Goal: Task Accomplishment & Management: Complete application form

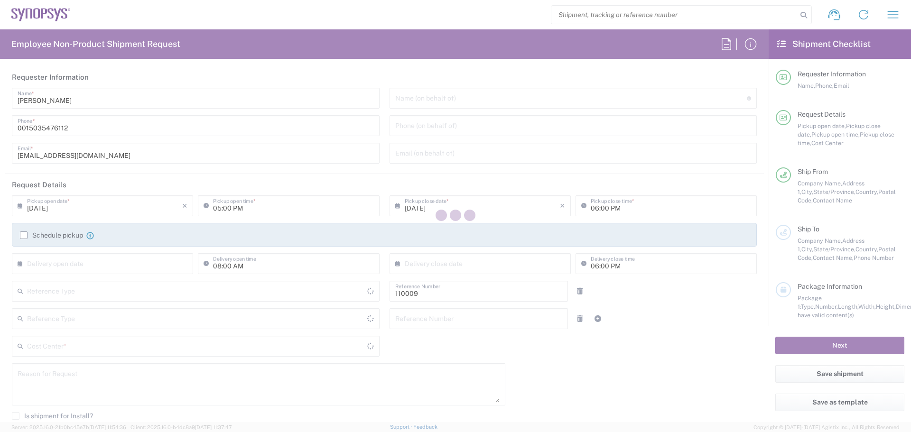
type input "US01, CIO, IT, ECIS4 110009"
type input "Department"
type input "[GEOGRAPHIC_DATA]"
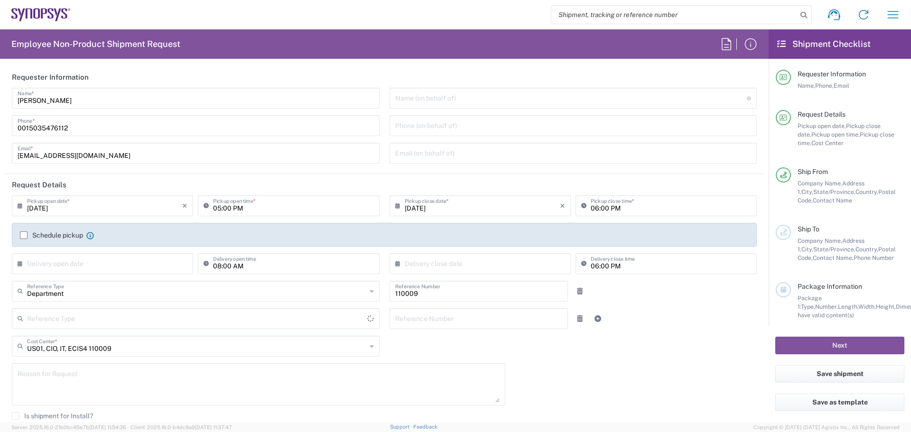
type input "Delivered at Place"
type input "[US_STATE]"
type input "[GEOGRAPHIC_DATA]"
type input "Hillsboro US03"
drag, startPoint x: 28, startPoint y: 129, endPoint x: 8, endPoint y: 128, distance: 20.4
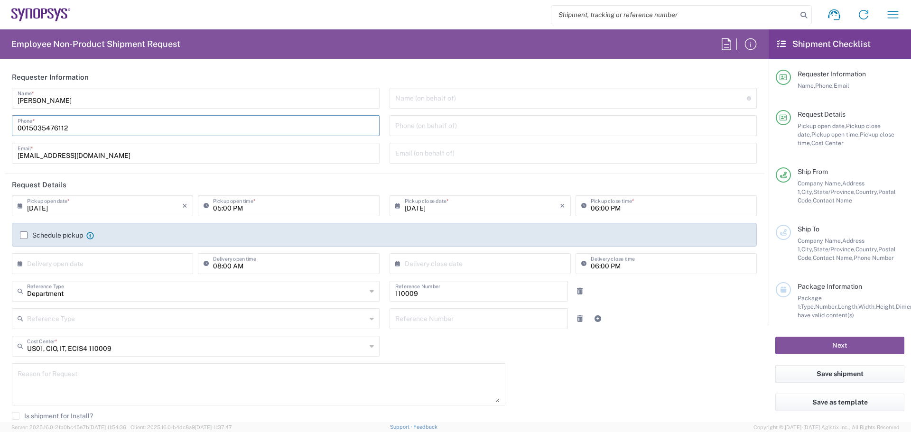
click at [7, 128] on div "[PERSON_NAME] Name * [PHONE_NUMBER] Phone * [EMAIL_ADDRESS][DOMAIN_NAME] Email *" at bounding box center [196, 129] width 378 height 83
type input "5035476112"
click at [5, 159] on main "[PERSON_NAME] Name * [PHONE_NUMBER] Phone * [EMAIL_ADDRESS][DOMAIN_NAME] Email …" at bounding box center [385, 129] width 760 height 83
click at [88, 210] on input "[DATE]" at bounding box center [104, 205] width 155 height 17
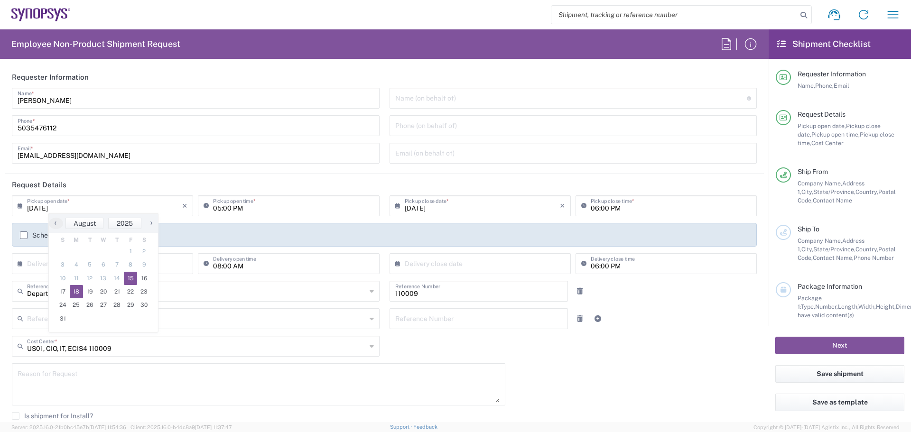
click at [72, 290] on span "18" at bounding box center [77, 291] width 14 height 13
type input "[DATE]"
click at [232, 210] on input "05:00 PM" at bounding box center [293, 205] width 160 height 17
click at [238, 209] on input "09:00 PM" at bounding box center [293, 205] width 160 height 17
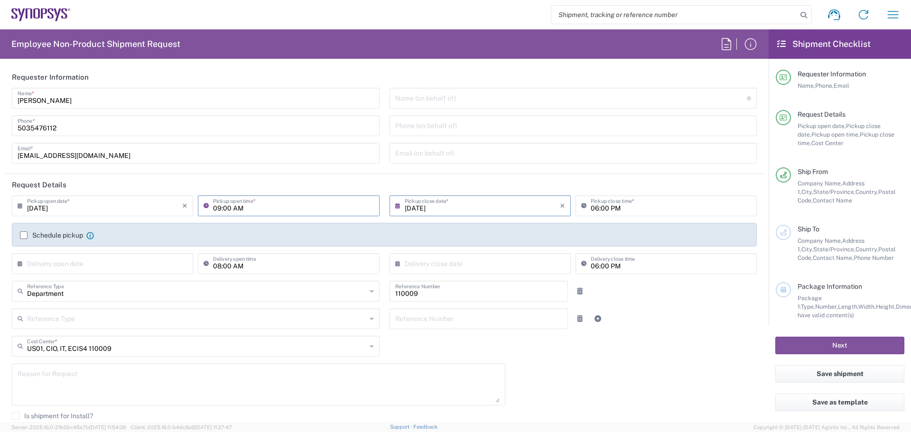
type input "09:00 AM"
click at [405, 208] on input "[DATE]" at bounding box center [482, 205] width 155 height 17
click at [591, 209] on input "06:00 PM" at bounding box center [671, 205] width 160 height 17
type input "05:00 PM"
click at [617, 179] on header "Request Details" at bounding box center [385, 184] width 760 height 21
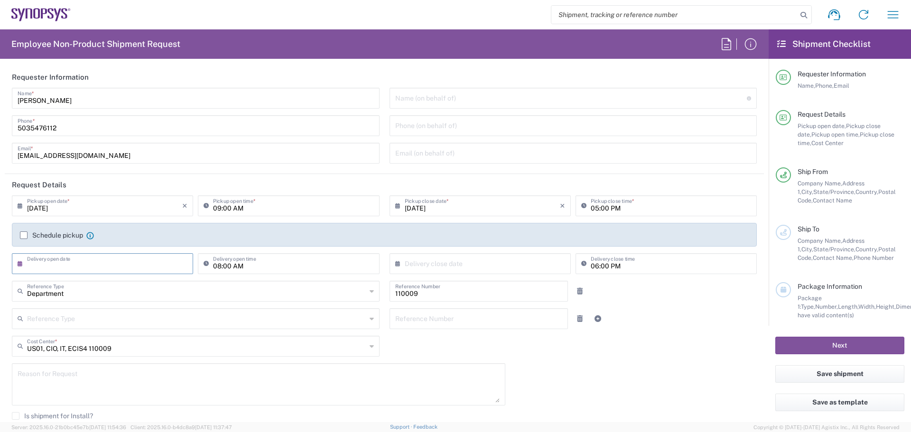
click at [78, 270] on input "text" at bounding box center [104, 263] width 155 height 17
click at [101, 352] on span "20" at bounding box center [104, 349] width 14 height 13
type input "[DATE]"
click at [213, 268] on input "08:00 AM" at bounding box center [293, 263] width 160 height 17
type input "09:00 AM"
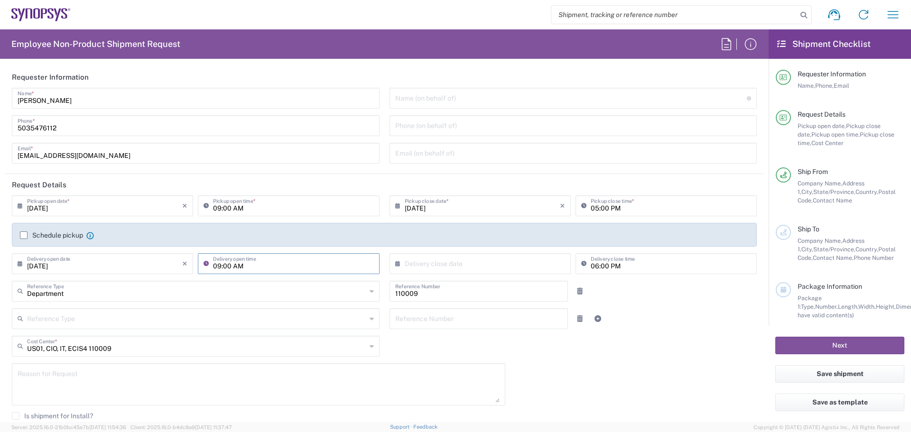
click at [507, 263] on input "text" at bounding box center [482, 263] width 155 height 17
click at [481, 349] on span "20" at bounding box center [478, 349] width 14 height 13
type input "[DATE]"
click at [591, 265] on input "06:00 PM" at bounding box center [671, 263] width 160 height 17
click at [598, 264] on input "04:00 PM" at bounding box center [671, 263] width 160 height 17
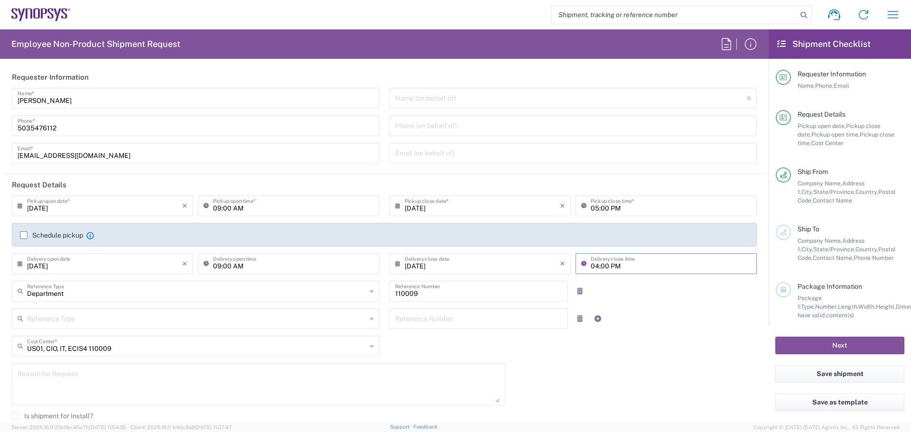
click at [598, 264] on input "04:00 PM" at bounding box center [671, 263] width 160 height 17
type input "04:45 PM"
click at [657, 311] on div "Reference Type Customer Ref Department Invoice Number Purchase Order RMA Refere…" at bounding box center [384, 323] width 755 height 28
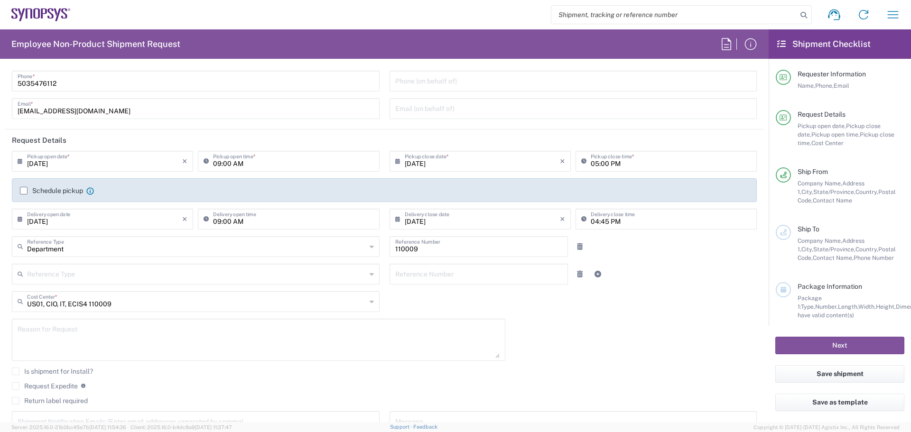
click at [122, 334] on textarea at bounding box center [259, 340] width 482 height 37
click at [158, 338] on textarea "Returning systems from [GEOGRAPHIC_DATA]" at bounding box center [259, 338] width 482 height 37
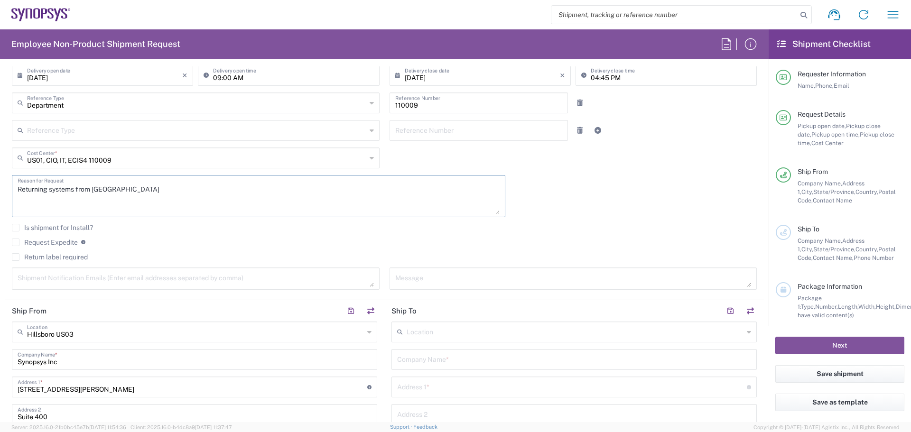
scroll to position [189, 0]
click at [176, 202] on textarea "Returning systems from [GEOGRAPHIC_DATA]" at bounding box center [259, 196] width 482 height 37
click at [48, 190] on textarea "Returning systems from [GEOGRAPHIC_DATA]" at bounding box center [259, 196] width 482 height 37
click at [298, 213] on textarea "Returning 2 systems from [GEOGRAPHIC_DATA]" at bounding box center [259, 196] width 482 height 37
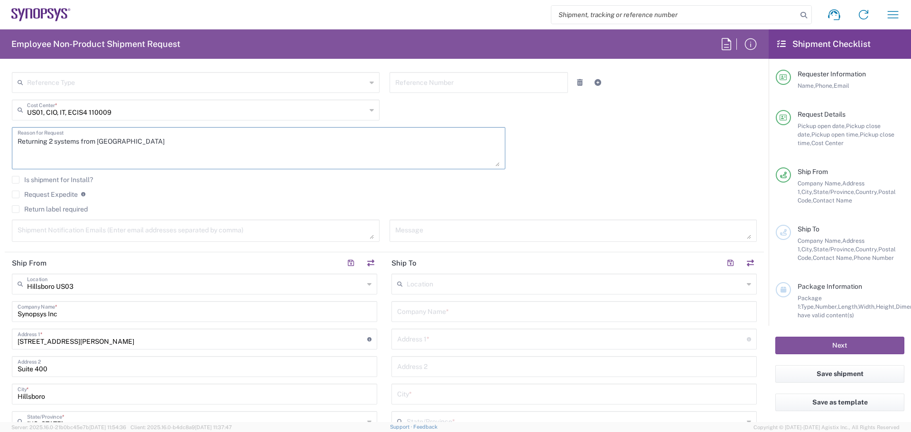
scroll to position [237, 0]
type textarea "Returning 2 systems from [GEOGRAPHIC_DATA]"
drag, startPoint x: 55, startPoint y: 227, endPoint x: 67, endPoint y: 231, distance: 13.1
click at [55, 228] on textarea at bounding box center [196, 230] width 357 height 17
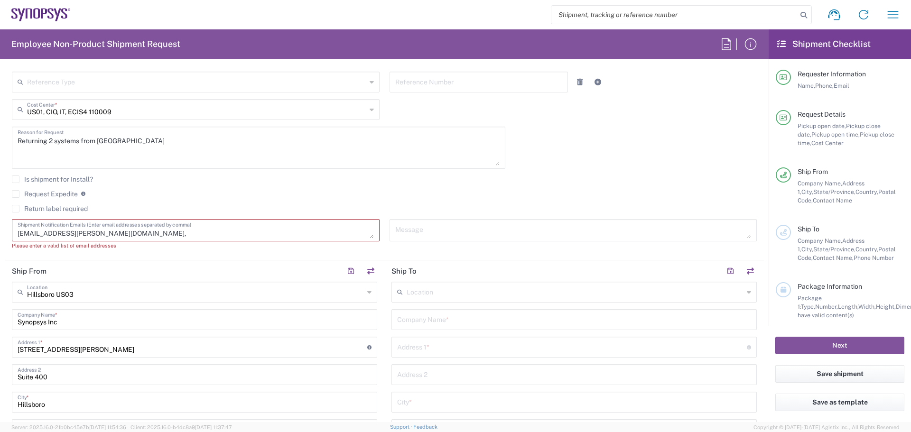
paste textarea "[EMAIL_ADDRESS][PERSON_NAME][DOMAIN_NAME]"
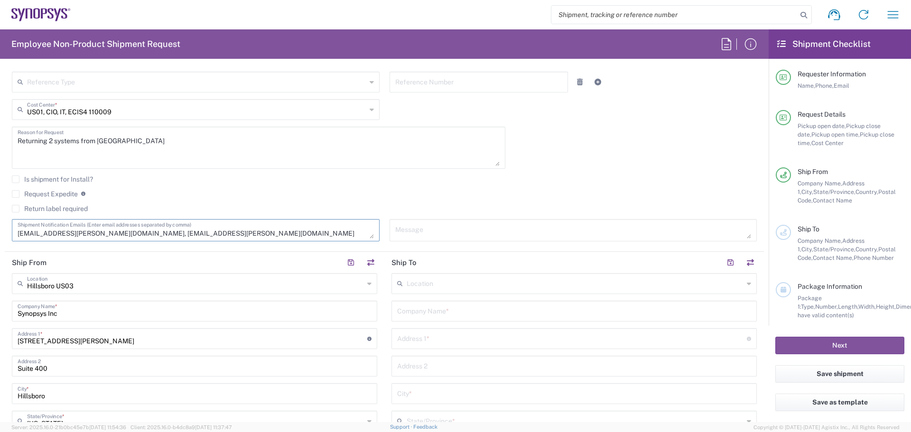
type textarea "[EMAIL_ADDRESS][PERSON_NAME][DOMAIN_NAME], [EMAIL_ADDRESS][PERSON_NAME][DOMAIN_…"
click at [424, 286] on input "text" at bounding box center [575, 283] width 337 height 17
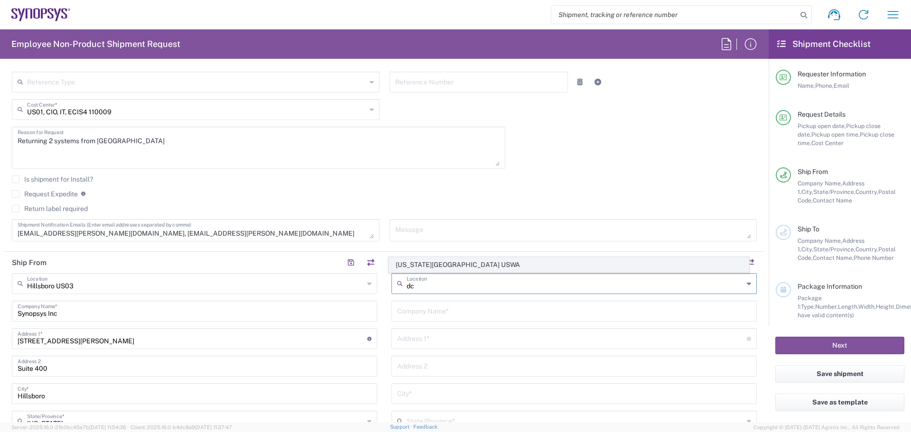
click at [455, 263] on span "[US_STATE][GEOGRAPHIC_DATA] USWA" at bounding box center [569, 265] width 360 height 15
type input "[US_STATE][GEOGRAPHIC_DATA] USWA"
type input "Synopsys Inc"
type input "[STREET_ADDRESS]"
type input "Suite 408"
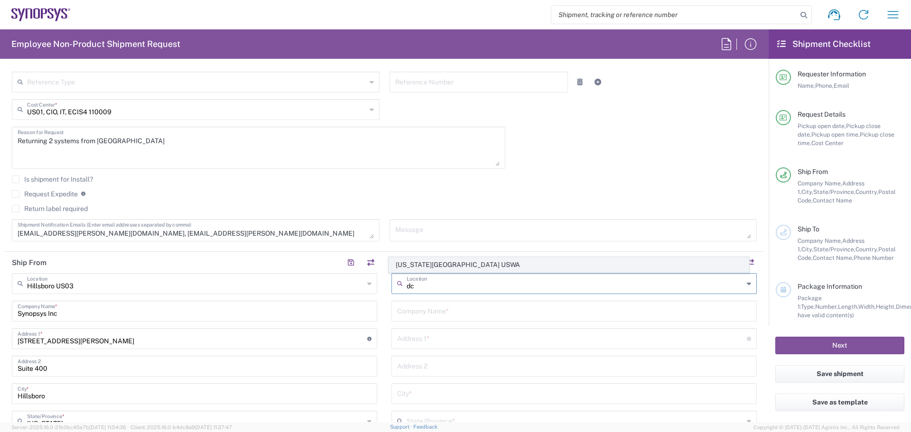
type input "[US_STATE]"
type input "20006"
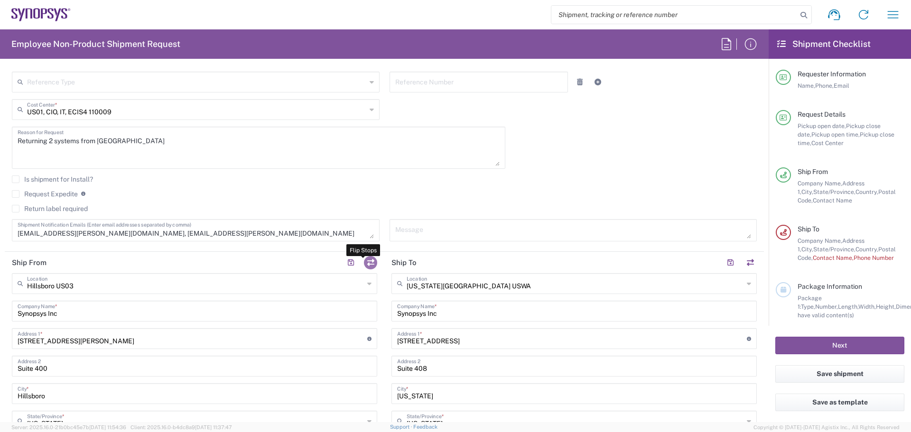
click at [368, 262] on button "button" at bounding box center [370, 262] width 13 height 13
type input "[US_STATE][GEOGRAPHIC_DATA] USWA"
type input "[STREET_ADDRESS]"
type input "Suite 408"
type input "[US_STATE]"
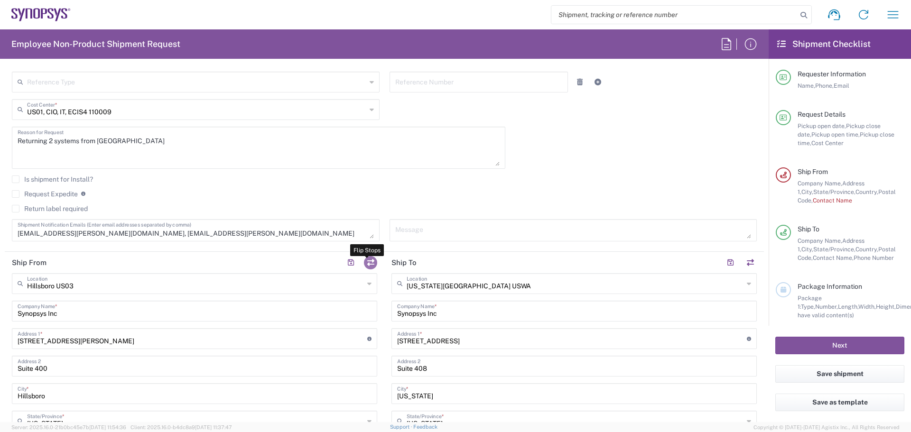
type input "[US_STATE]"
type input "20006"
type input "Hillsboro US03"
type input "[STREET_ADDRESS][PERSON_NAME]"
type input "Suite 400"
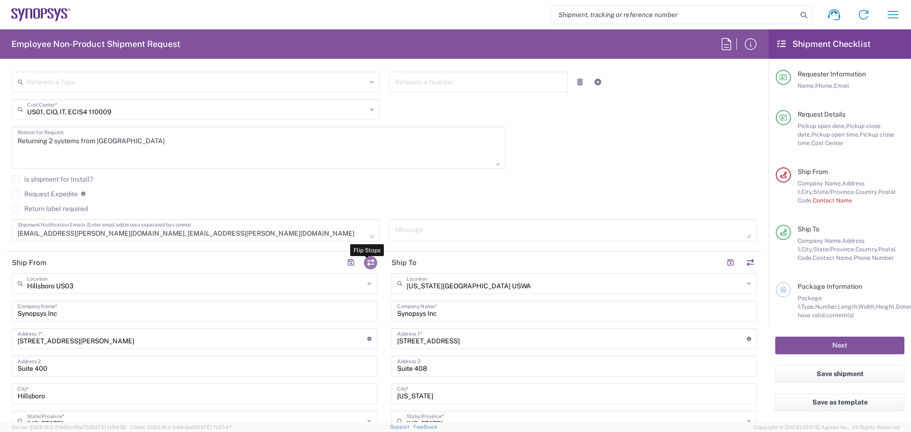
type input "Hillsboro"
type input "[US_STATE]"
type input "97124"
type input "[PERSON_NAME]"
type input "0015035476112"
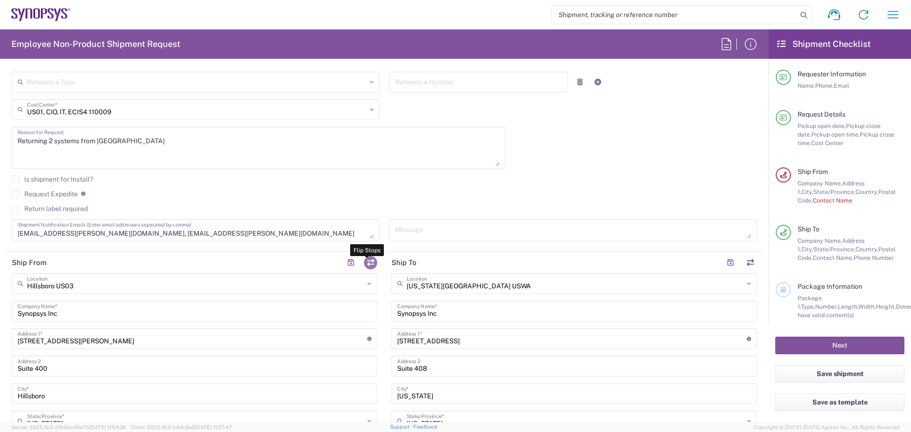
type input "[EMAIL_ADDRESS][DOMAIN_NAME]"
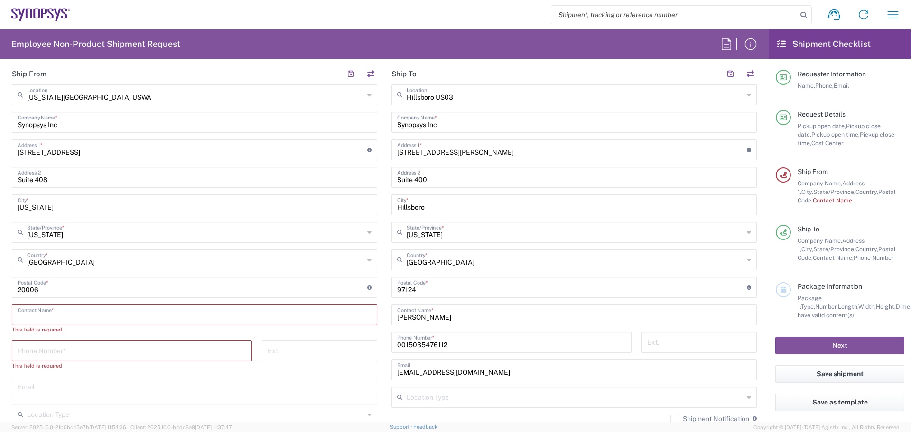
click at [116, 314] on input "text" at bounding box center [195, 314] width 354 height 17
click at [193, 314] on input "text" at bounding box center [195, 314] width 354 height 17
click at [65, 310] on input "text" at bounding box center [195, 314] width 354 height 17
paste input "[PERSON_NAME]"
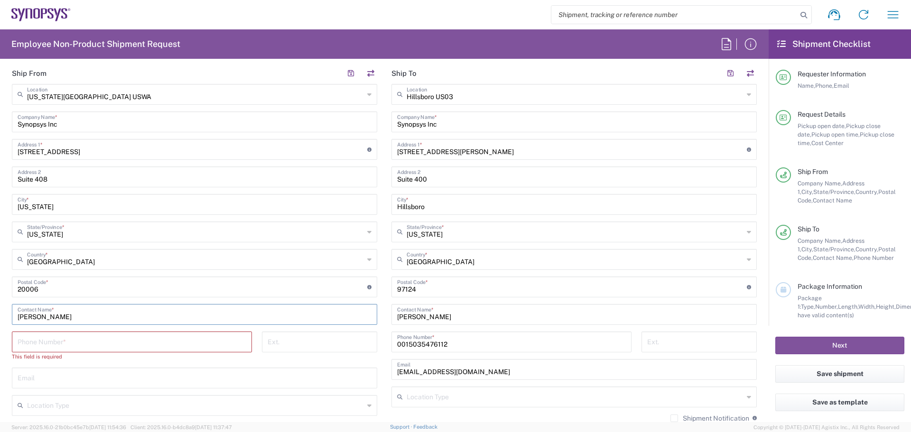
type input "[PERSON_NAME]"
click at [75, 342] on input "tel" at bounding box center [132, 341] width 229 height 17
paste input ".662.401.1695"
click at [20, 345] on input ".662.401.1695" at bounding box center [132, 341] width 229 height 17
type input "6624011695"
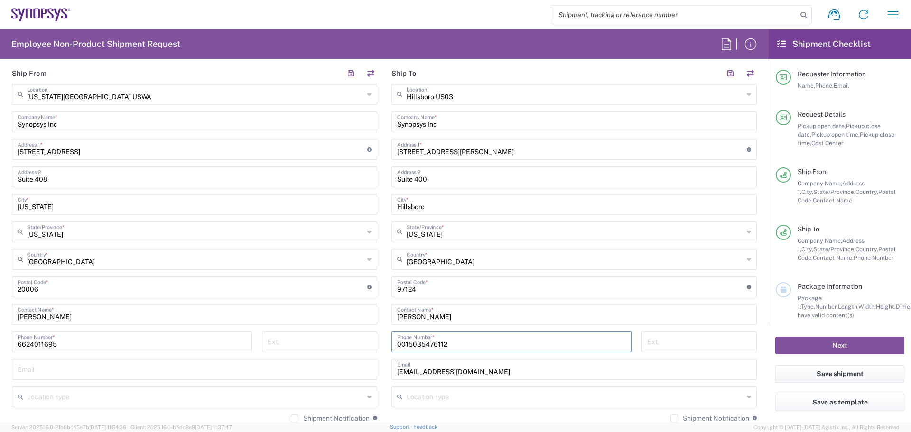
drag, startPoint x: 404, startPoint y: 344, endPoint x: 386, endPoint y: 347, distance: 17.9
click at [387, 344] on div "0015035476112 Phone Number *" at bounding box center [512, 346] width 250 height 28
type input "5035476112"
click at [456, 319] on input "[PERSON_NAME]" at bounding box center [574, 314] width 354 height 17
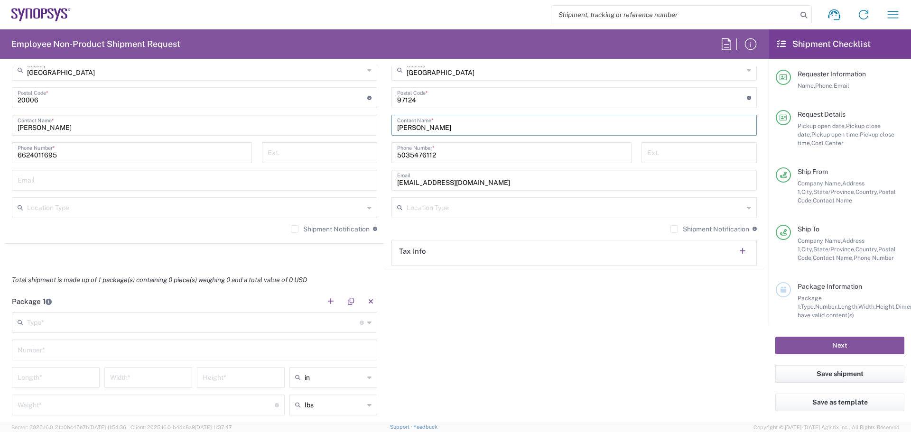
scroll to position [616, 0]
click at [90, 182] on input "text" at bounding box center [195, 179] width 354 height 17
drag, startPoint x: 69, startPoint y: 128, endPoint x: 0, endPoint y: 128, distance: 68.8
click at [0, 128] on form "Requester Information [PERSON_NAME] Name * [PHONE_NUMBER] Phone * [EMAIL_ADDRES…" at bounding box center [384, 244] width 769 height 356
paste input "[PERSON_NAME]"
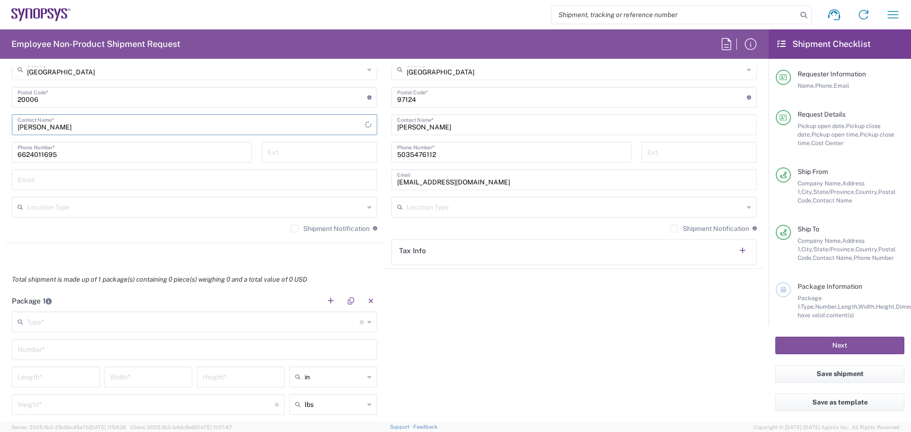
type input "[PERSON_NAME]"
drag, startPoint x: 433, startPoint y: 158, endPoint x: 382, endPoint y: 156, distance: 51.3
click at [385, 156] on main "[GEOGRAPHIC_DATA] [GEOGRAPHIC_DATA] Location [GEOGRAPHIC_DATA] [GEOGRAPHIC_DATA…" at bounding box center [575, 79] width 380 height 371
drag, startPoint x: 80, startPoint y: 155, endPoint x: 0, endPoint y: 156, distance: 80.2
click at [0, 156] on form "Requester Information [PERSON_NAME] Name * [PHONE_NUMBER] Phone * [EMAIL_ADDRES…" at bounding box center [384, 244] width 769 height 356
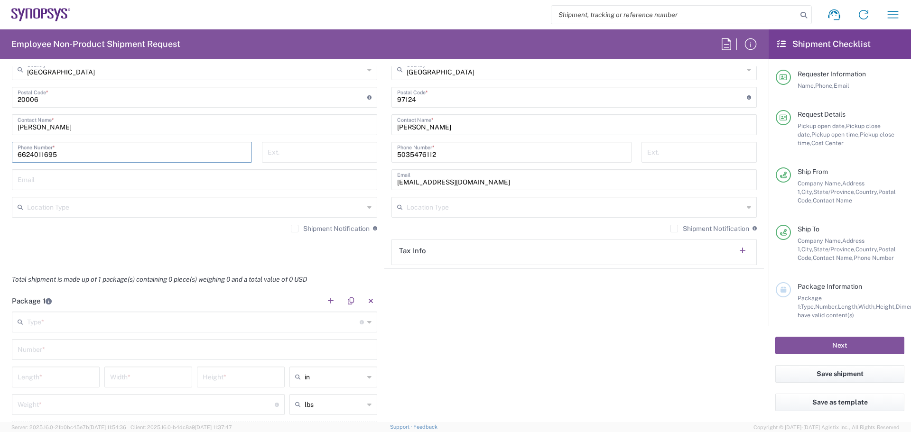
paste input "5035476112"
type input "5035476112"
click at [68, 180] on input "text" at bounding box center [195, 179] width 354 height 17
paste input "[EMAIL_ADDRESS][PERSON_NAME][DOMAIN_NAME]"
type input "[EMAIL_ADDRESS][PERSON_NAME][DOMAIN_NAME]"
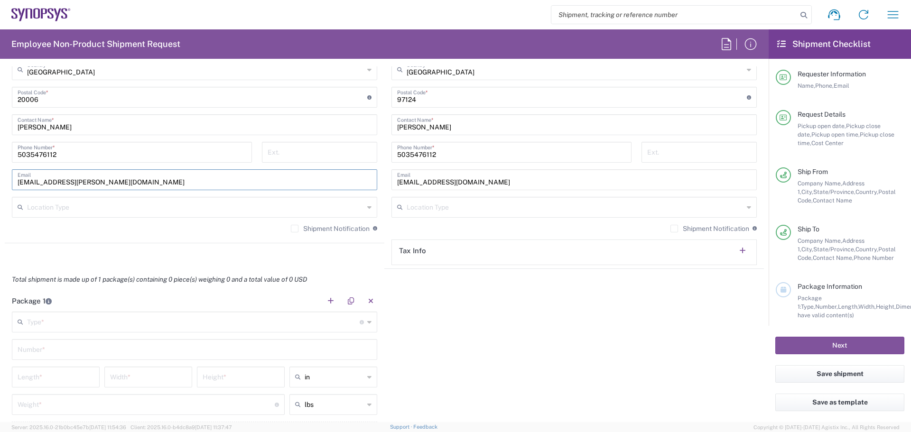
click at [161, 210] on input "text" at bounding box center [195, 206] width 337 height 17
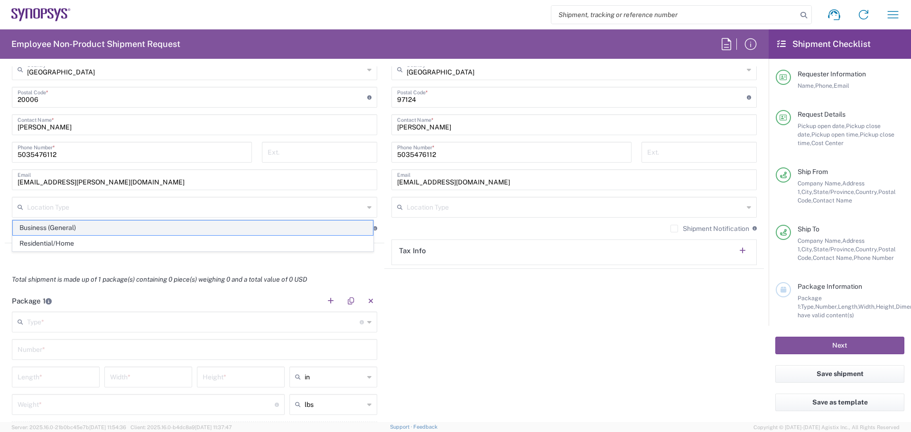
click at [136, 227] on span "Business (General)" at bounding box center [193, 228] width 360 height 15
type input "Business (General)"
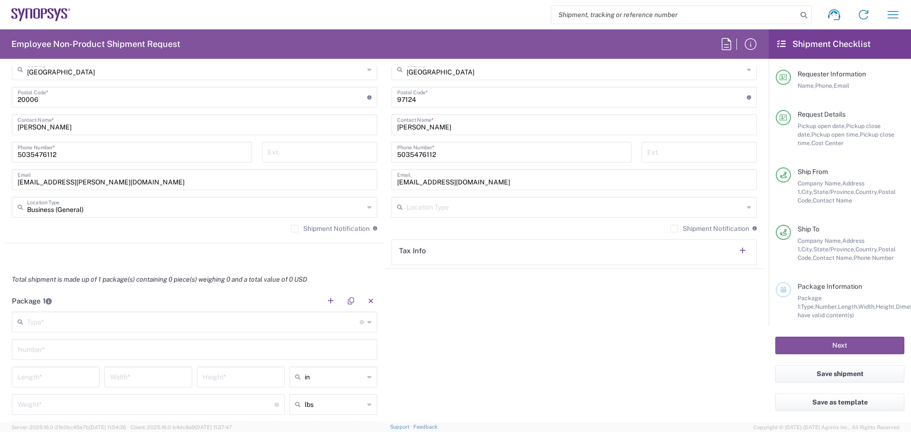
click at [500, 210] on input "text" at bounding box center [575, 206] width 337 height 17
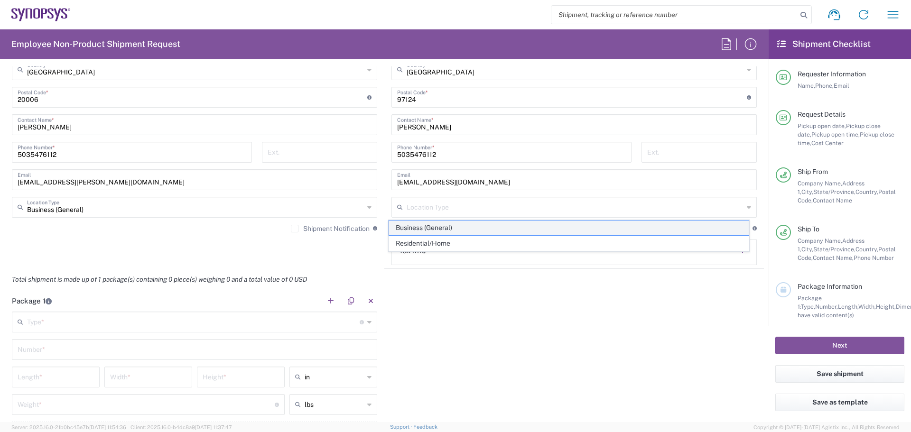
click at [491, 223] on span "Business (General)" at bounding box center [569, 228] width 360 height 15
type input "Business (General)"
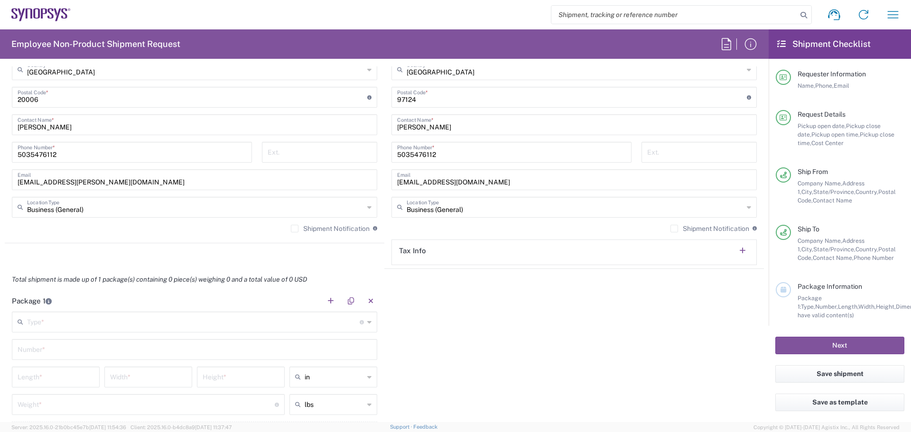
click at [291, 231] on label "Shipment Notification" at bounding box center [330, 229] width 79 height 8
click at [295, 229] on input "Shipment Notification" at bounding box center [295, 229] width 0 height 0
click at [671, 229] on label "Shipment Notification" at bounding box center [710, 229] width 79 height 8
click at [675, 229] on input "Shipment Notification" at bounding box center [675, 229] width 0 height 0
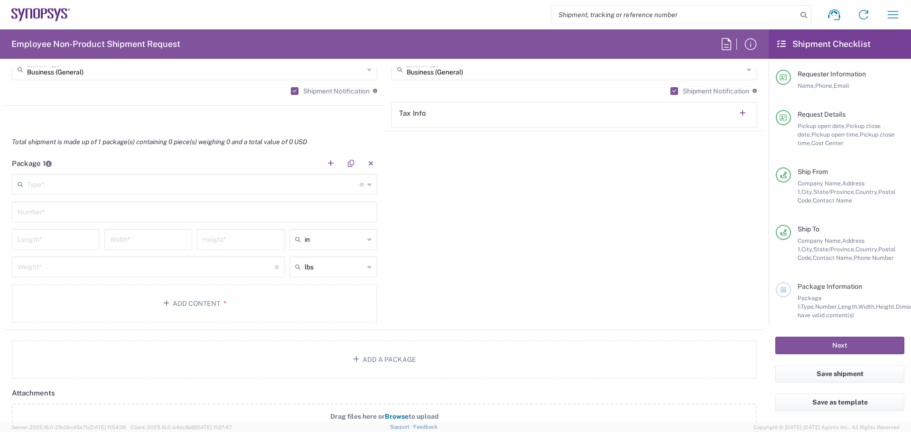
scroll to position [759, 0]
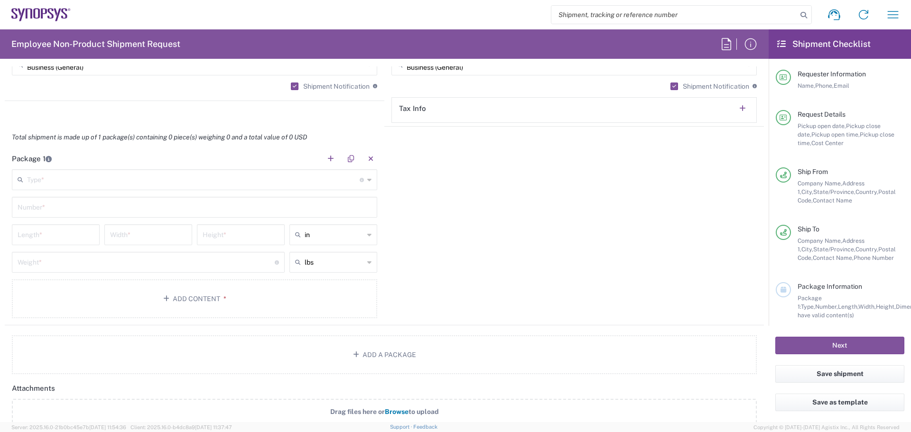
click at [367, 180] on icon at bounding box center [369, 179] width 4 height 15
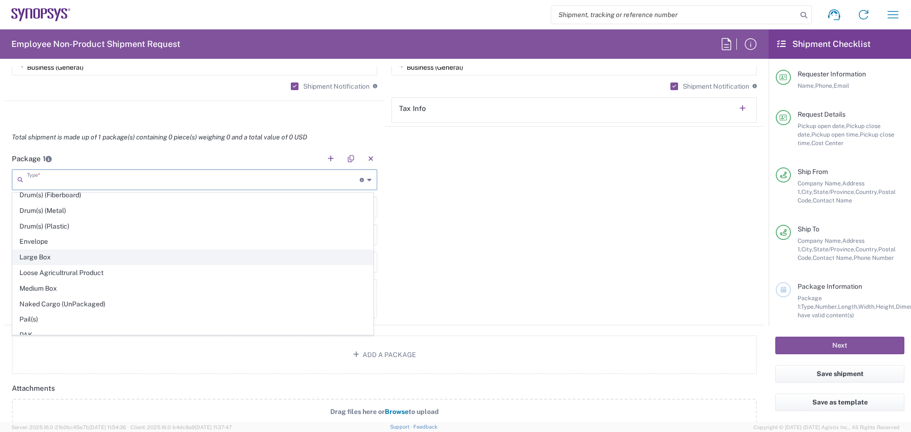
scroll to position [238, 0]
click at [57, 260] on span "Large Box" at bounding box center [193, 258] width 360 height 15
type input "Large Box"
type input "17.5"
type input "12.5"
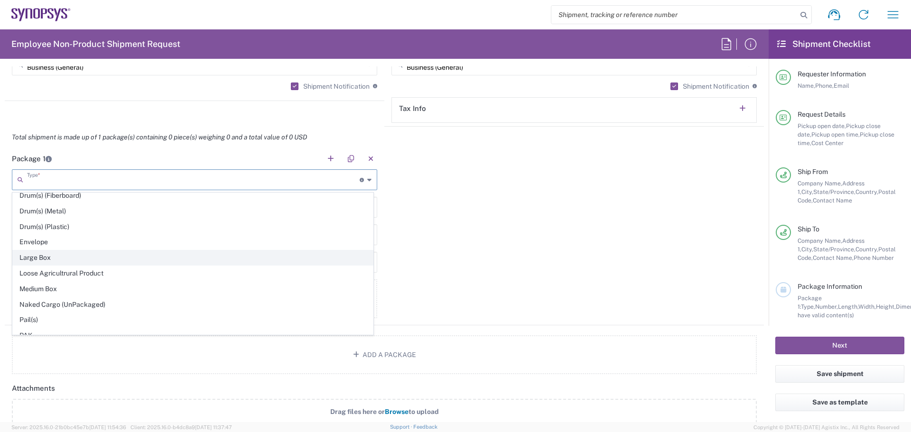
type input "3"
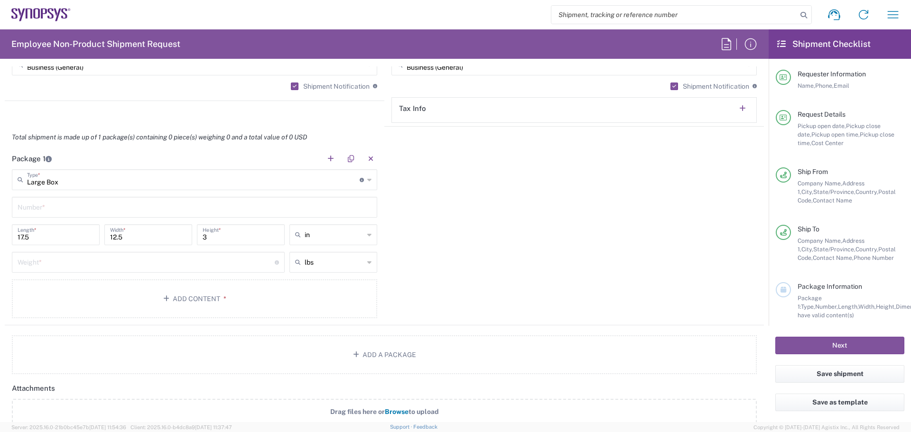
scroll to position [0, 0]
click at [55, 209] on input "text" at bounding box center [195, 206] width 354 height 17
type input "2"
drag, startPoint x: 498, startPoint y: 260, endPoint x: 493, endPoint y: 260, distance: 5.2
click at [498, 260] on div "Package 1 Large Box Type * Material used to package goods Bale(s) Basket(s) Bol…" at bounding box center [385, 237] width 760 height 178
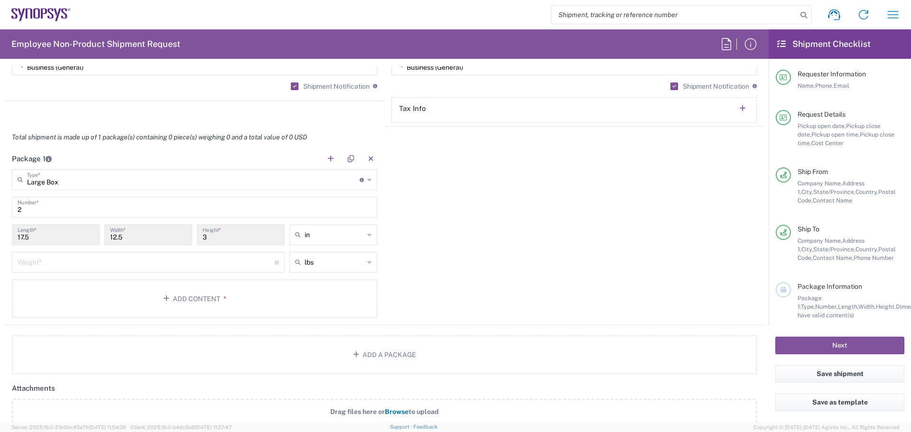
click at [219, 256] on input "number" at bounding box center [146, 261] width 257 height 17
type input "10"
click at [209, 297] on button "Add Content *" at bounding box center [195, 299] width 366 height 39
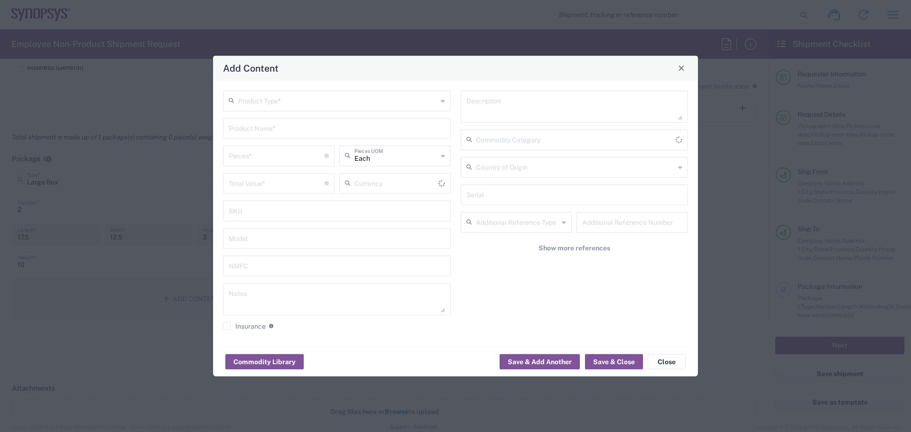
type input "US Dollar"
click at [315, 103] on input "text" at bounding box center [337, 100] width 199 height 17
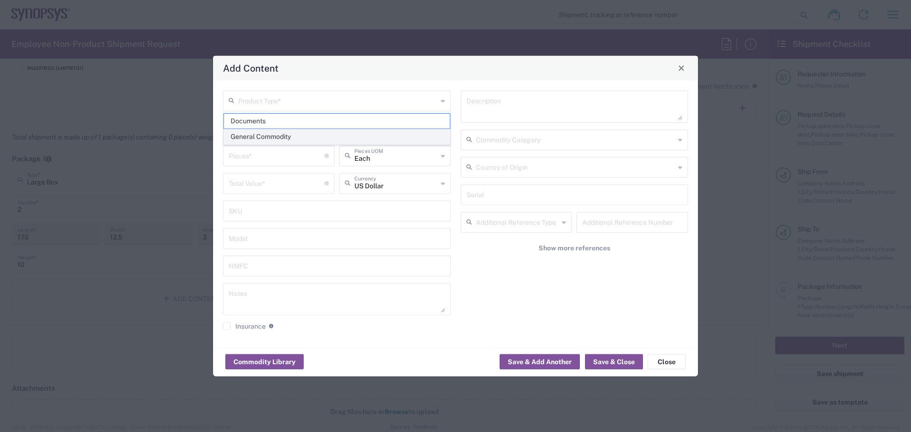
click at [298, 132] on span "General Commodity" at bounding box center [337, 137] width 226 height 15
type input "General Commodity"
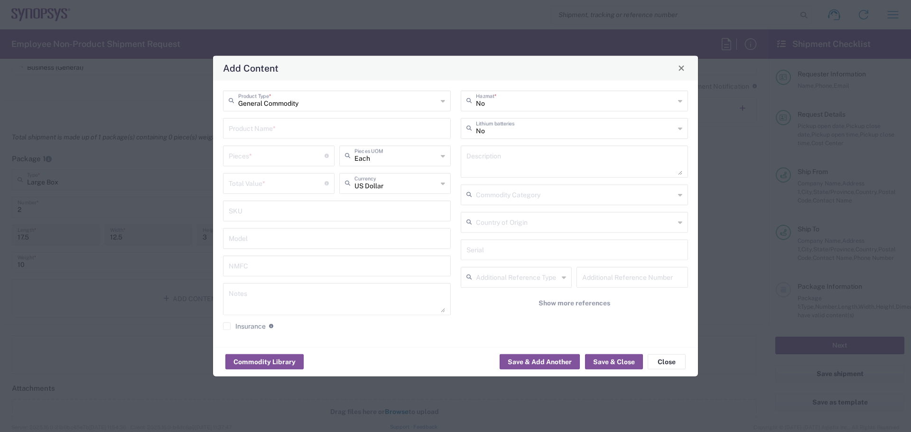
click at [298, 131] on input "text" at bounding box center [337, 127] width 216 height 17
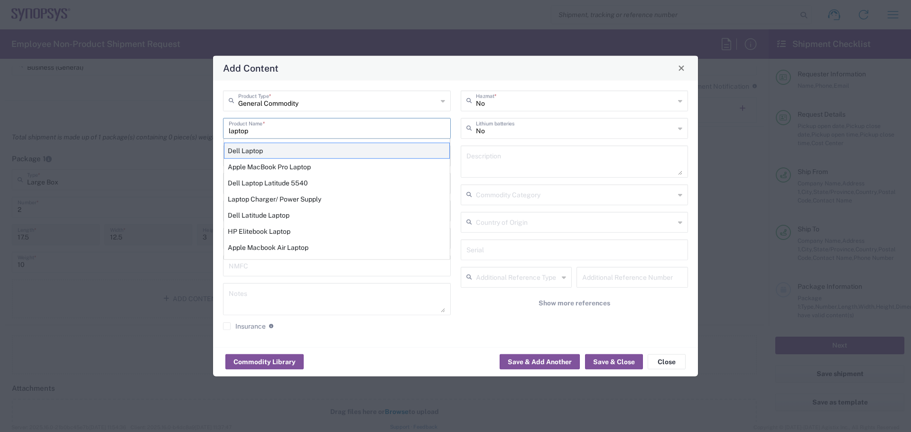
click at [298, 147] on div "Dell Laptop" at bounding box center [337, 150] width 226 height 16
type input "Dell Laptop"
type textarea "Dell Laptop"
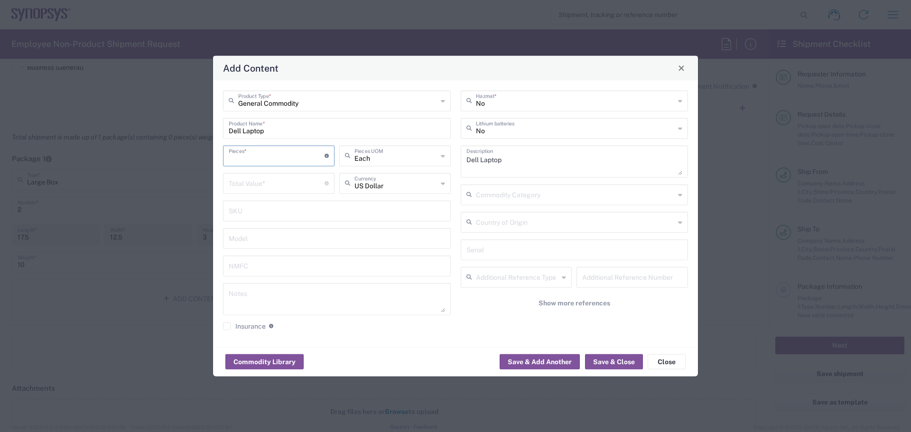
click at [294, 159] on input "number" at bounding box center [277, 155] width 96 height 17
type input "1"
type input "Each"
type input "1500"
click at [558, 130] on input "text" at bounding box center [575, 127] width 199 height 17
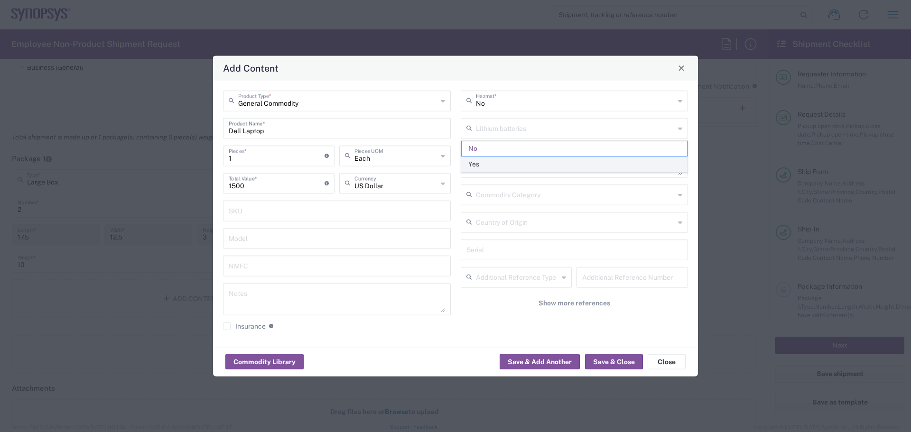
click at [519, 161] on span "Yes" at bounding box center [575, 164] width 226 height 15
type input "Yes"
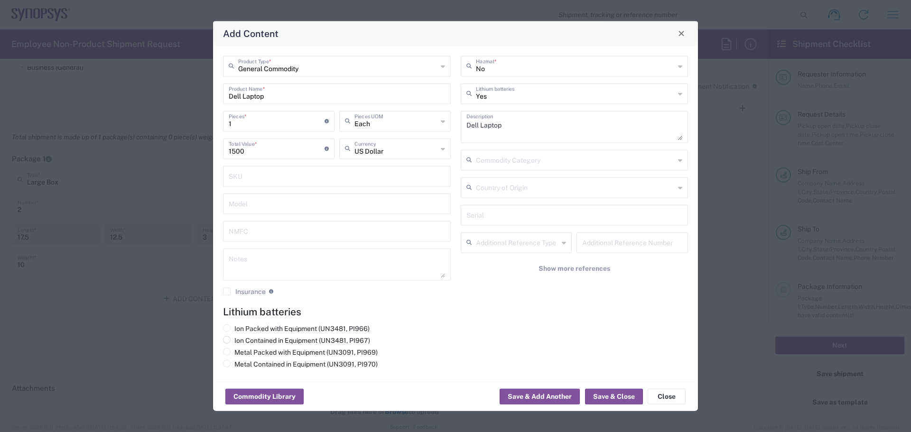
click at [264, 340] on label "Ion Contained in Equipment (UN3481, PI967)" at bounding box center [296, 340] width 147 height 9
click at [241, 340] on input "Ion Contained in Equipment (UN3481, PI967)" at bounding box center [238, 339] width 6 height 6
radio input "true"
click at [610, 395] on button "Save & Close" at bounding box center [614, 396] width 58 height 15
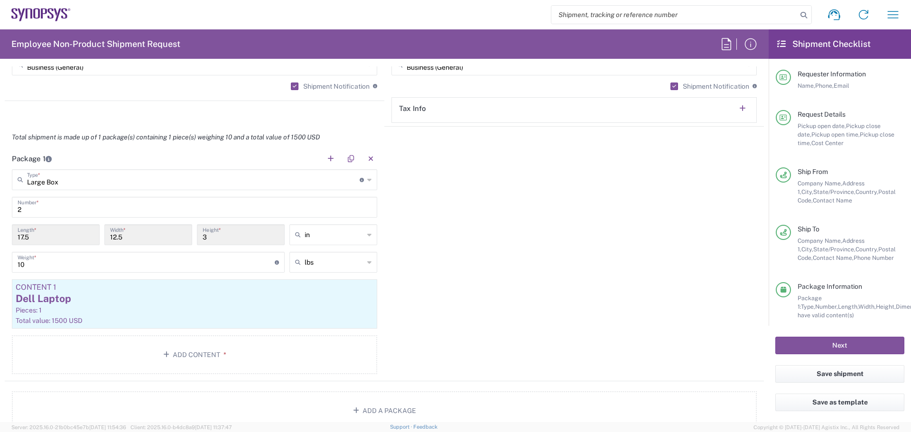
click at [501, 334] on div "Package 1 Large Box Type * Material used to package goods Bale(s) Basket(s) Bol…" at bounding box center [385, 265] width 760 height 234
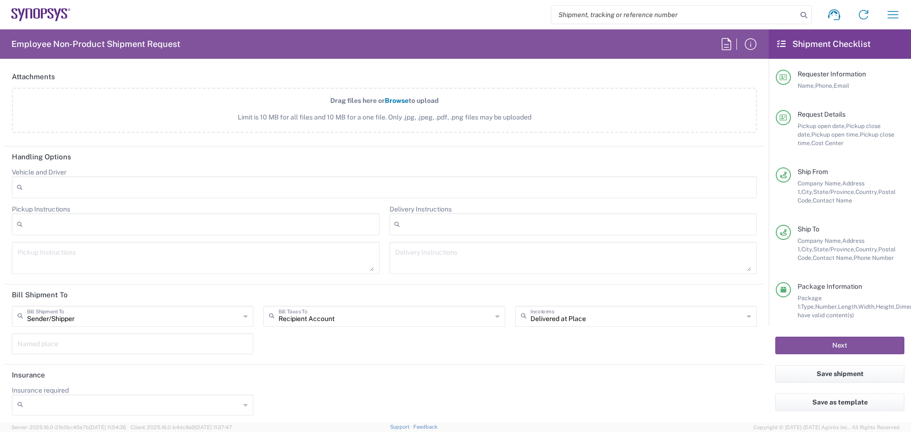
scroll to position [1130, 0]
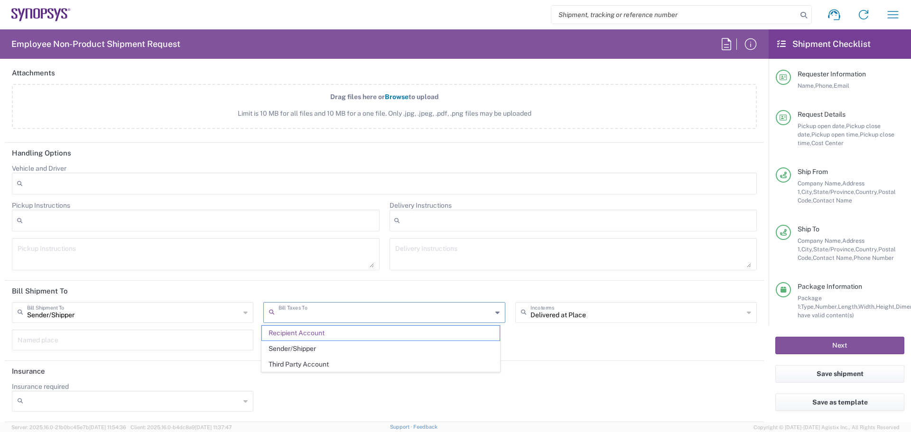
click at [363, 312] on input "text" at bounding box center [385, 312] width 213 height 17
click at [352, 346] on span "Sender/Shipper" at bounding box center [380, 349] width 237 height 15
type input "Sender/Shipper"
click at [349, 355] on div "Sender/[PERSON_NAME] Shipment To Sender/Shipper Recipient Account Third Party A…" at bounding box center [384, 329] width 755 height 55
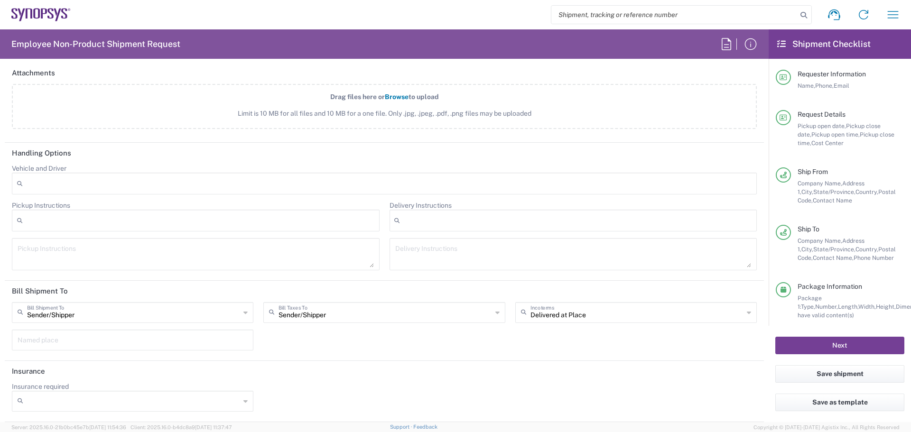
click at [812, 344] on button "Next" at bounding box center [840, 346] width 129 height 18
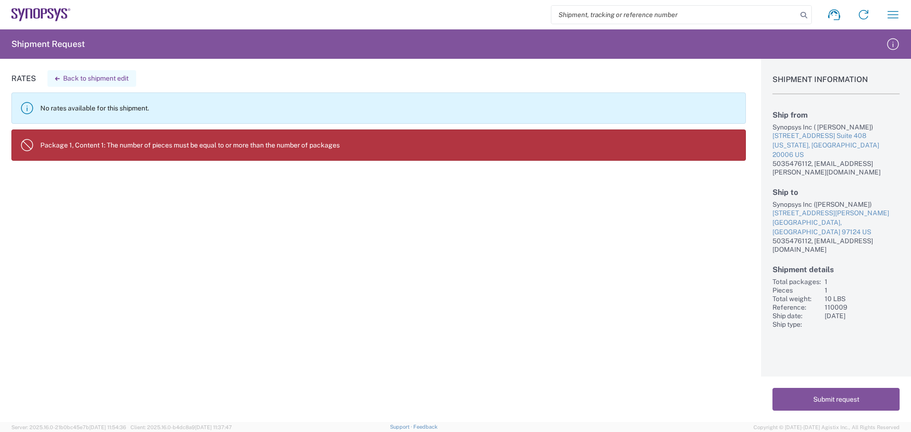
click at [99, 78] on button "Back to shipment edit" at bounding box center [91, 78] width 89 height 17
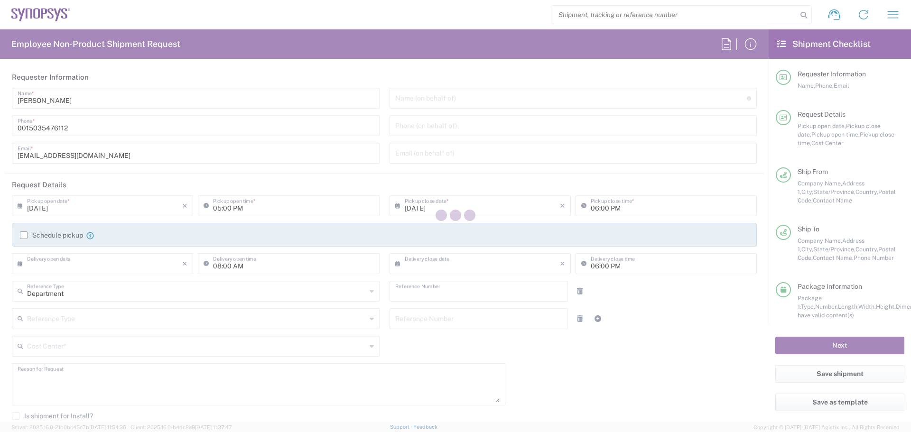
type input "5035476112"
type input "[DATE]"
type input "09:00 AM"
type input "[DATE]"
type input "05:00 PM"
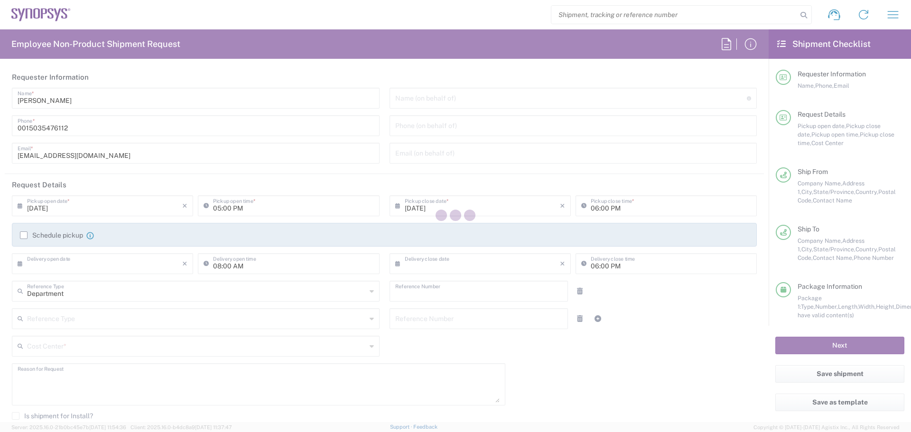
type input "[DATE]"
type input "09:00 AM"
type input "[DATE]"
type input "04:45 PM"
type input "110009"
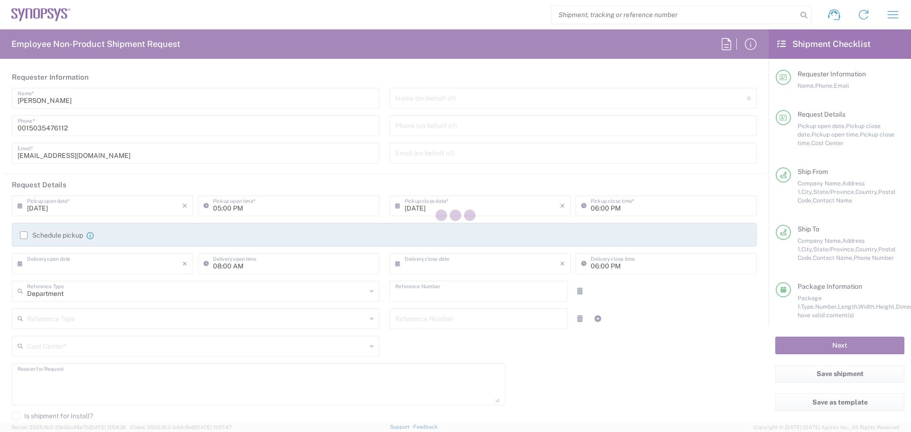
type textarea "Returning 2 systems from [GEOGRAPHIC_DATA]"
type textarea "[EMAIL_ADDRESS][PERSON_NAME][DOMAIN_NAME], [DOMAIN_NAME][EMAIL_ADDRESS][PERSON_…"
type input "[US_STATE][GEOGRAPHIC_DATA] USWA"
type input "Synopsys Inc"
type input "[STREET_ADDRESS]"
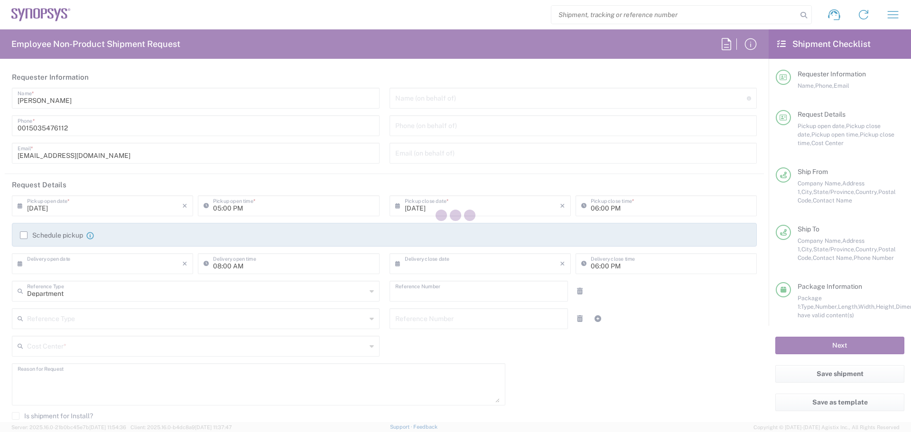
type input "Suite 408"
type input "[US_STATE]"
type input "20006"
type input "[PERSON_NAME]"
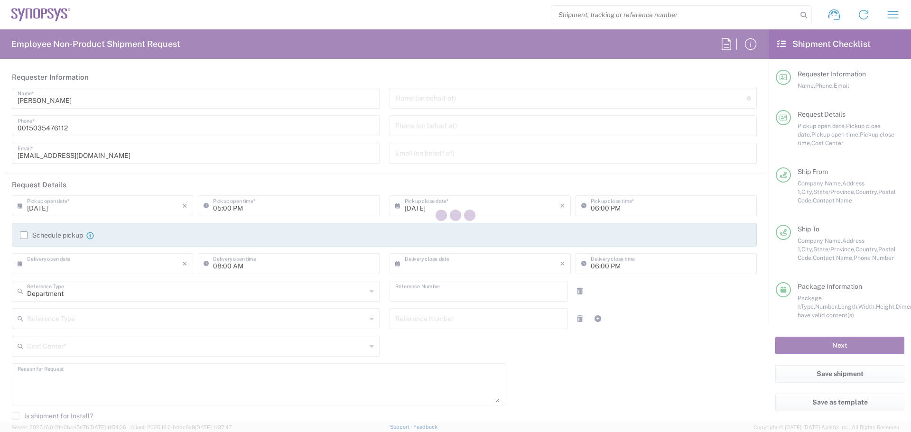
type input "5035476112"
type input "[EMAIL_ADDRESS][PERSON_NAME][DOMAIN_NAME]"
type input "Business (General)"
type input "Hillsboro US03"
type input "Synopsys Inc"
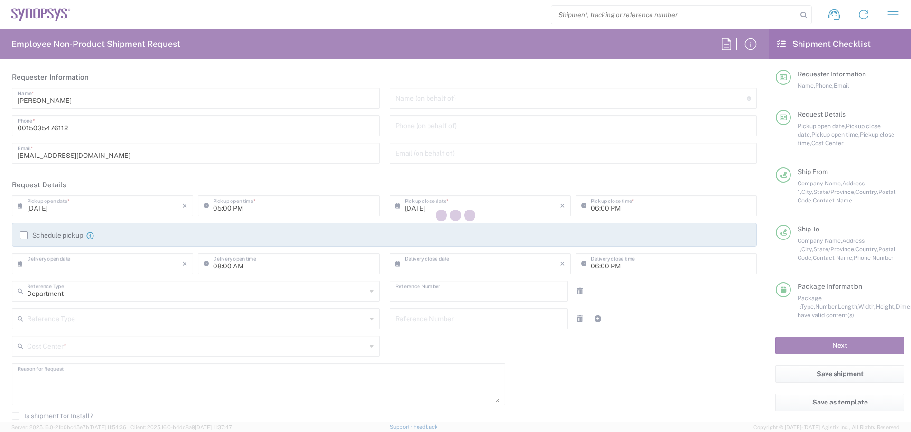
type input "[STREET_ADDRESS][PERSON_NAME]"
type input "Suite 400"
type input "Hillsboro"
type input "[US_STATE]"
type input "97124"
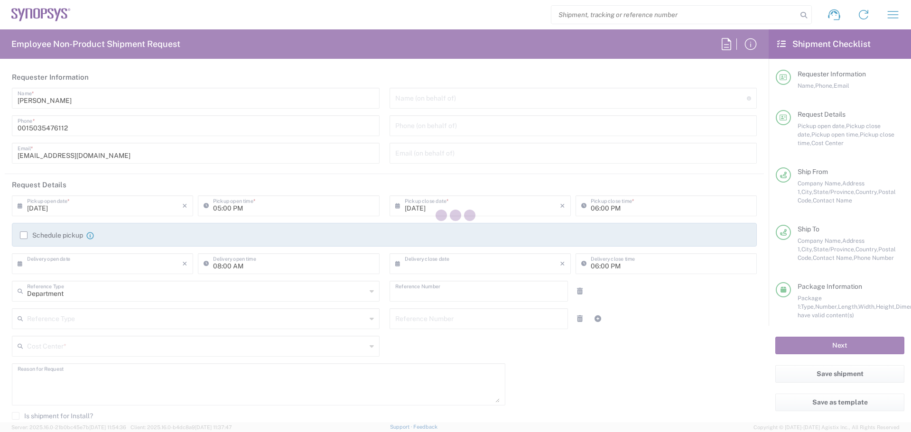
type input "[PERSON_NAME]"
type input "5035476112"
type input "[EMAIL_ADDRESS][DOMAIN_NAME]"
type input "Business (General)"
type input "Sender/Shipper"
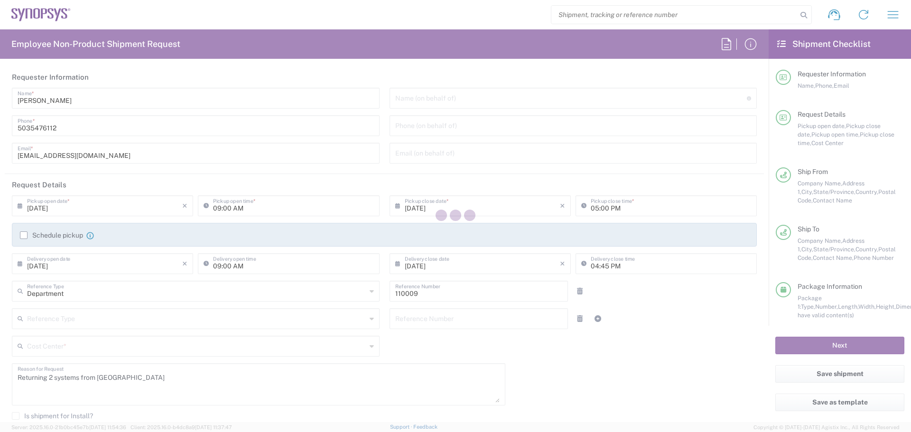
type input "Large Box"
type input "US01, CIO, IT, ECIS4 110009"
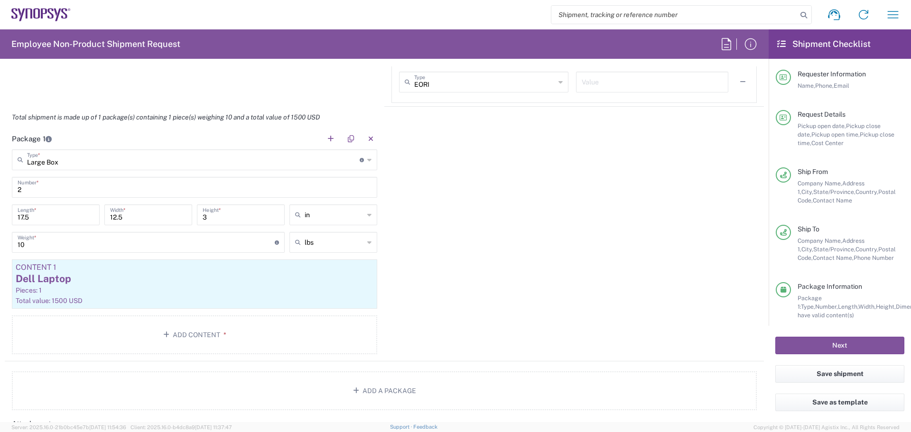
scroll to position [807, 0]
drag, startPoint x: 33, startPoint y: 192, endPoint x: 0, endPoint y: 191, distance: 32.8
click at [0, 191] on form "Requester Information [PERSON_NAME] Name * [PHONE_NUMBER] Phone * [EMAIL_ADDRES…" at bounding box center [384, 244] width 769 height 356
type input "1"
click at [561, 213] on div "Package 1 Large Box Type * Material used to package goods Large Box Bale(s) Bas…" at bounding box center [385, 245] width 760 height 234
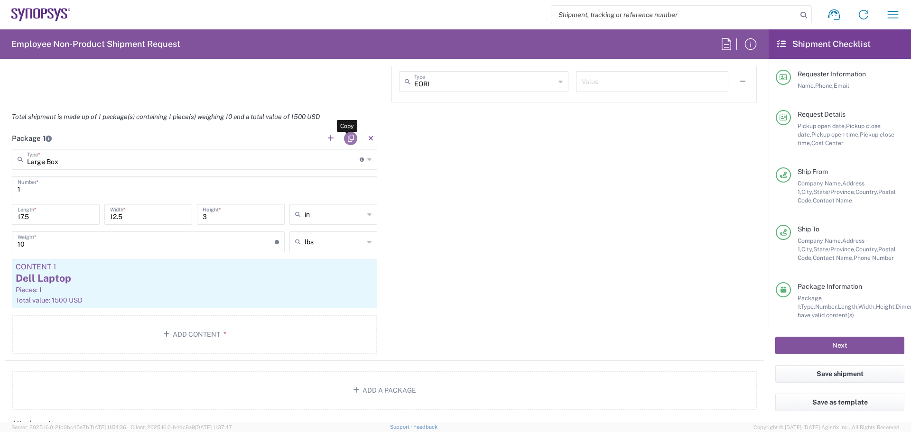
click at [347, 135] on button "button" at bounding box center [350, 138] width 13 height 13
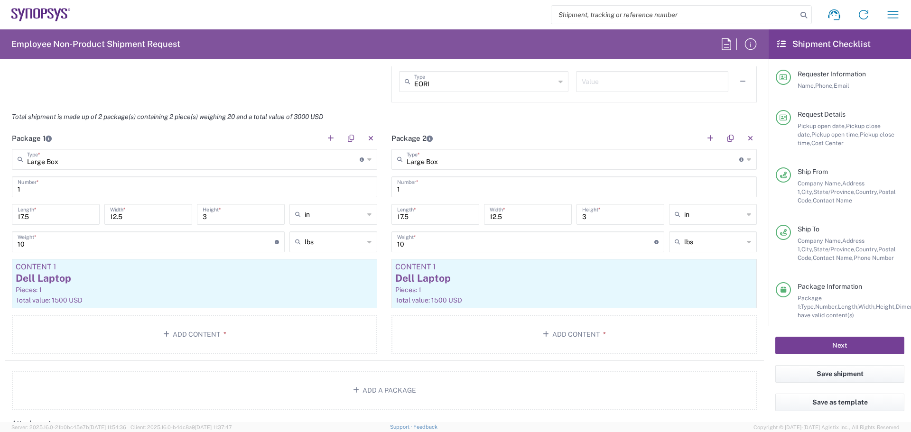
click at [838, 341] on button "Next" at bounding box center [840, 346] width 129 height 18
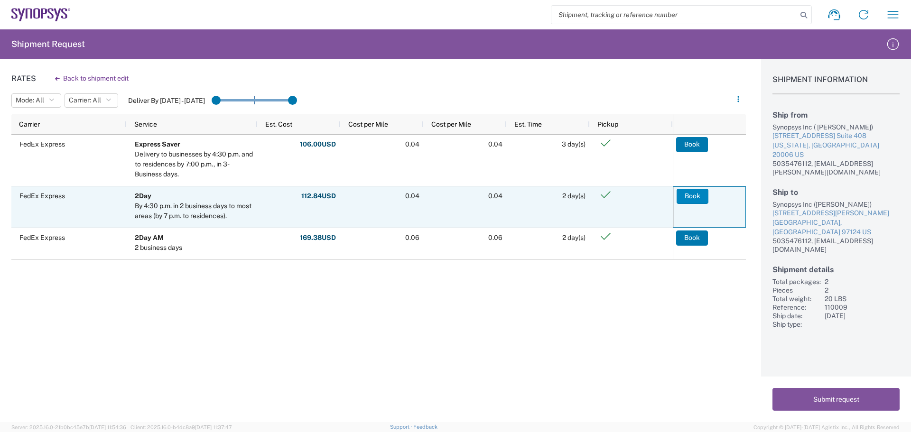
click at [690, 202] on button "Book" at bounding box center [693, 196] width 32 height 15
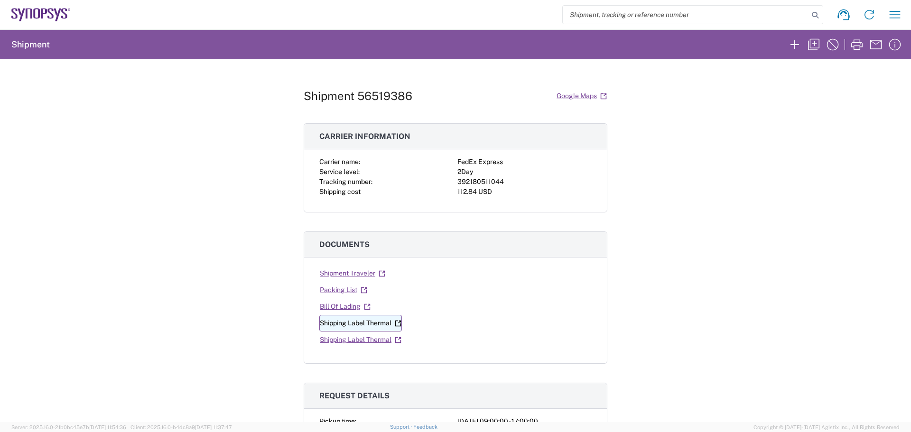
click at [363, 323] on link "Shipping Label Thermal" at bounding box center [360, 323] width 83 height 17
click at [365, 344] on link "Shipping Label Thermal" at bounding box center [360, 340] width 83 height 17
